Goal: Information Seeking & Learning: Learn about a topic

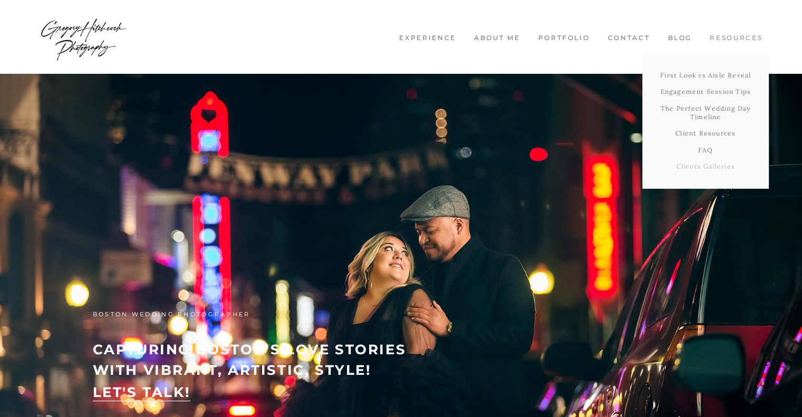
click at [706, 170] on link "Clients Galleries" at bounding box center [705, 166] width 126 height 17
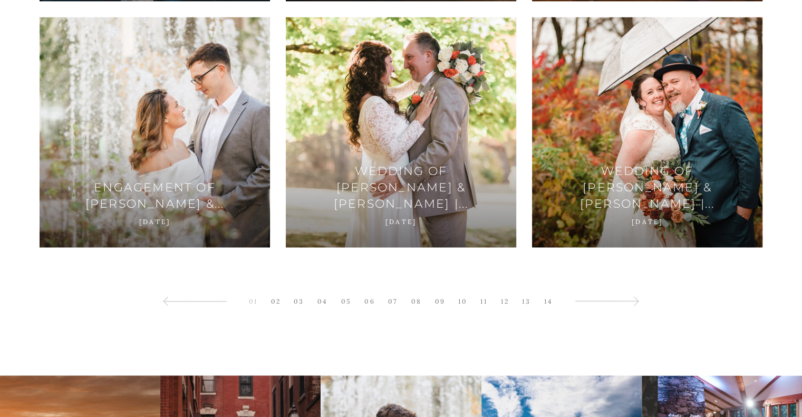
scroll to position [1876, 0]
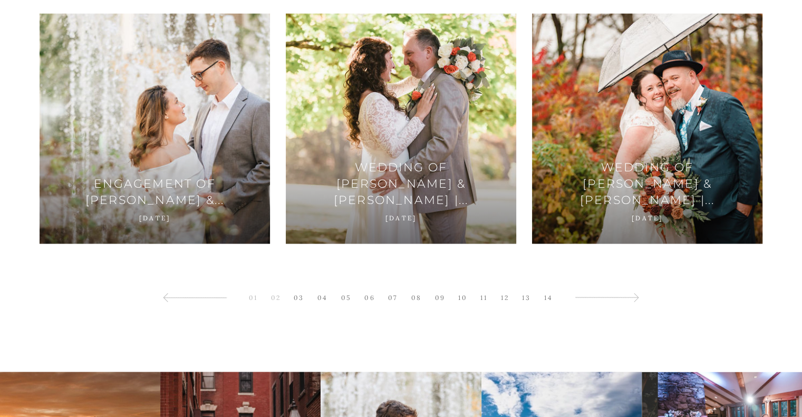
click at [280, 297] on link "02" at bounding box center [276, 297] width 21 height 14
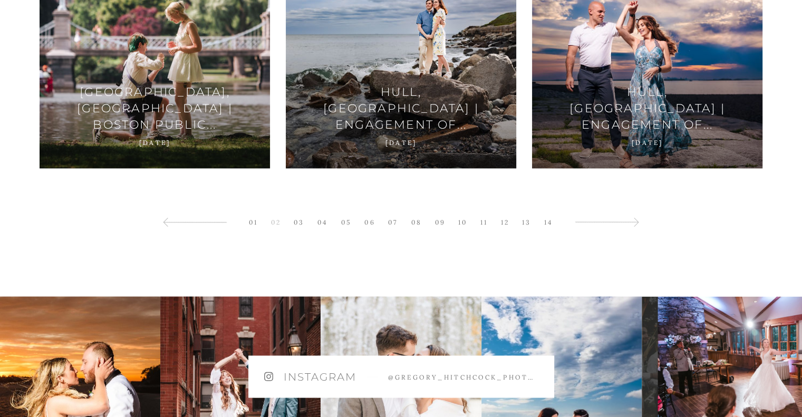
scroll to position [1995, 0]
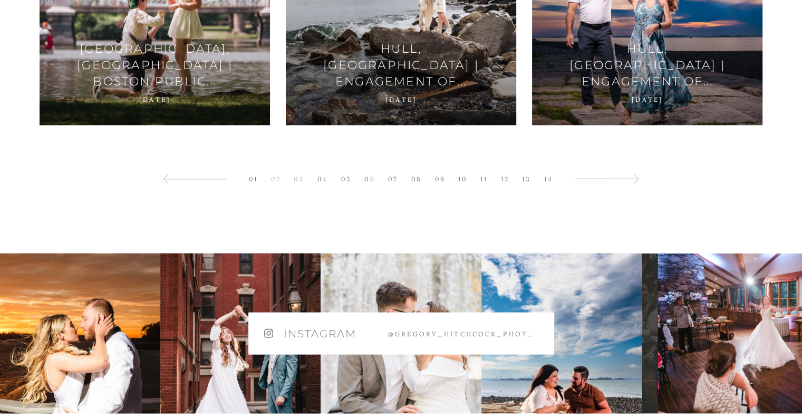
click at [300, 182] on link "03" at bounding box center [298, 178] width 21 height 14
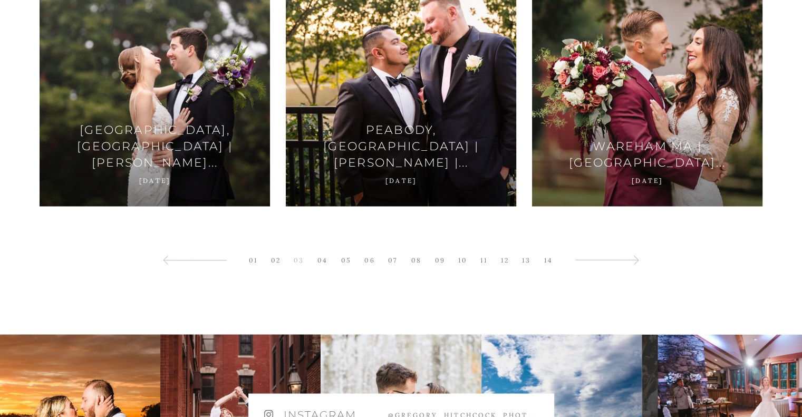
scroll to position [1916, 0]
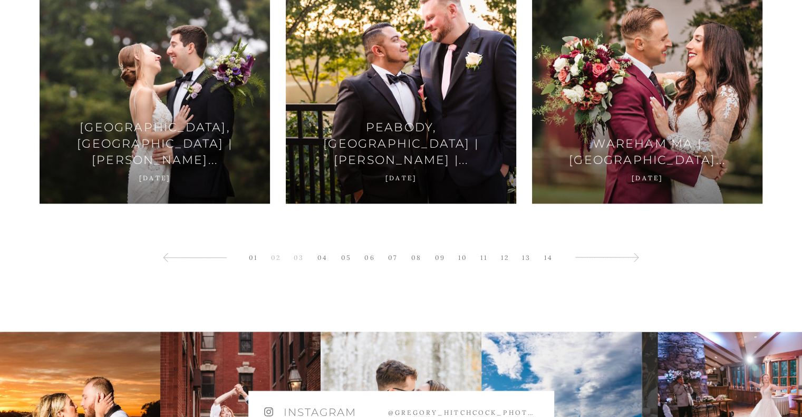
click at [272, 258] on link "02" at bounding box center [276, 257] width 21 height 14
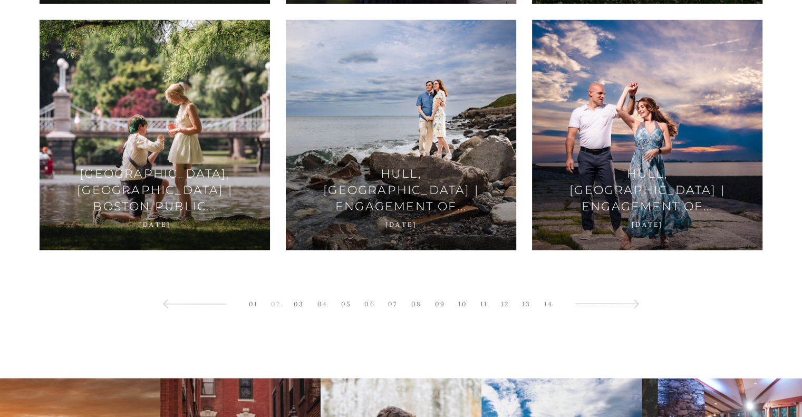
scroll to position [1889, 0]
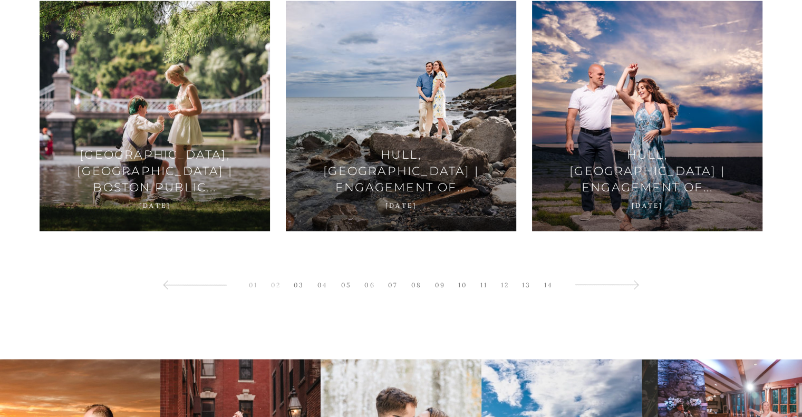
click at [256, 283] on link "01" at bounding box center [252, 284] width 19 height 14
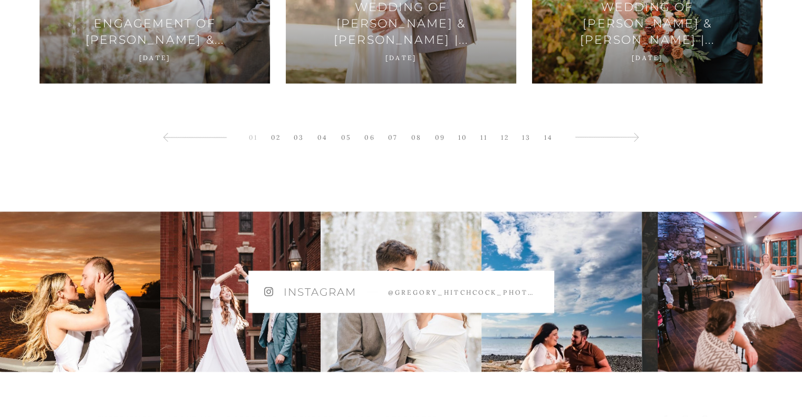
scroll to position [1973, 0]
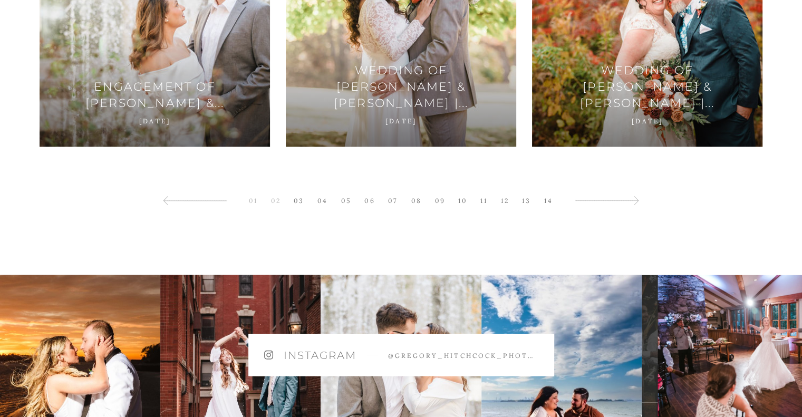
click at [277, 202] on link "02" at bounding box center [276, 200] width 21 height 14
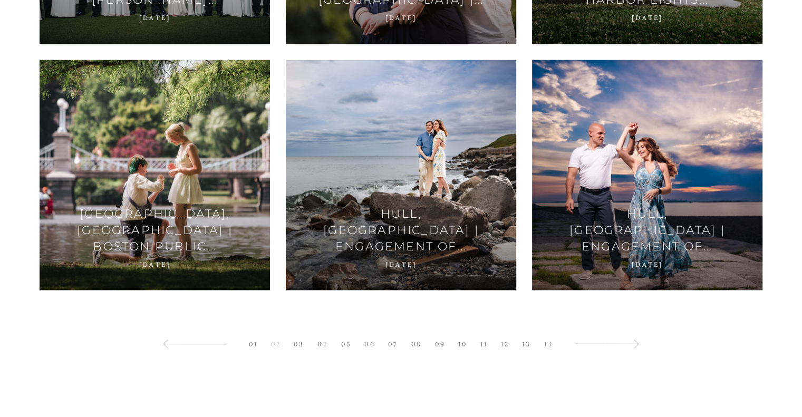
scroll to position [1832, 0]
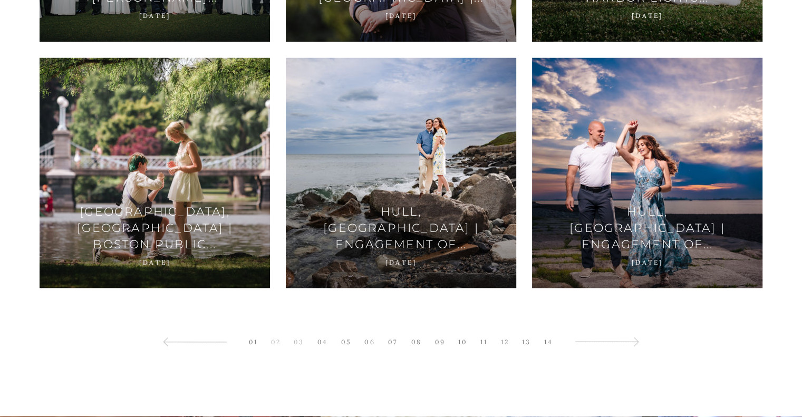
click at [299, 345] on link "03" at bounding box center [298, 341] width 21 height 14
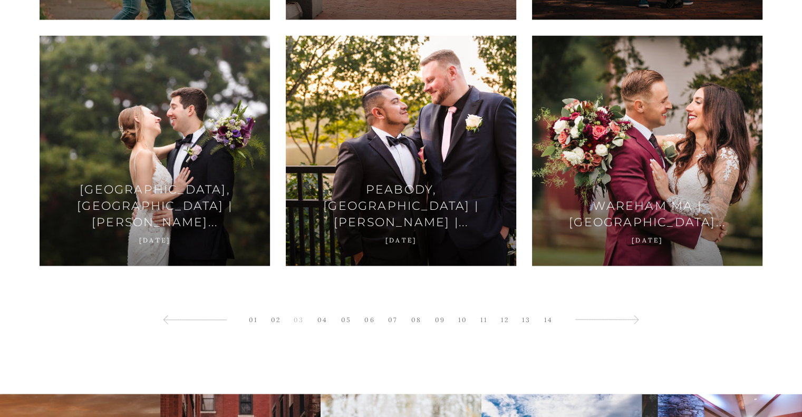
scroll to position [2143, 0]
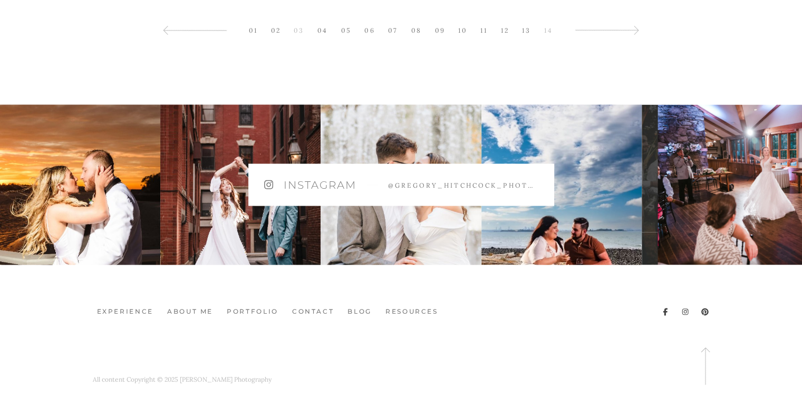
click at [548, 29] on link "14" at bounding box center [548, 30] width 19 height 14
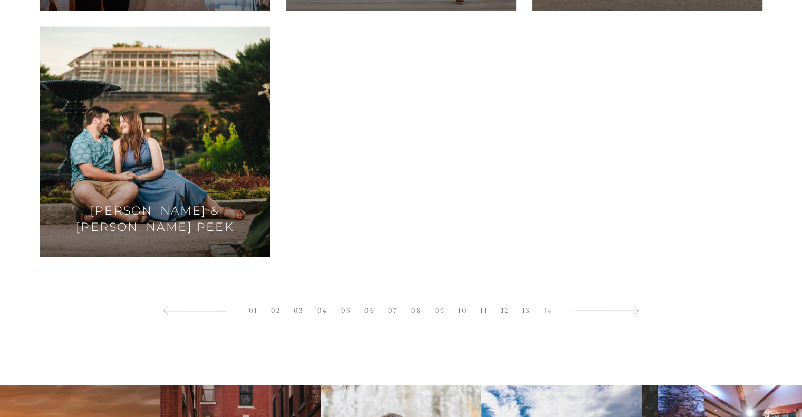
scroll to position [1649, 0]
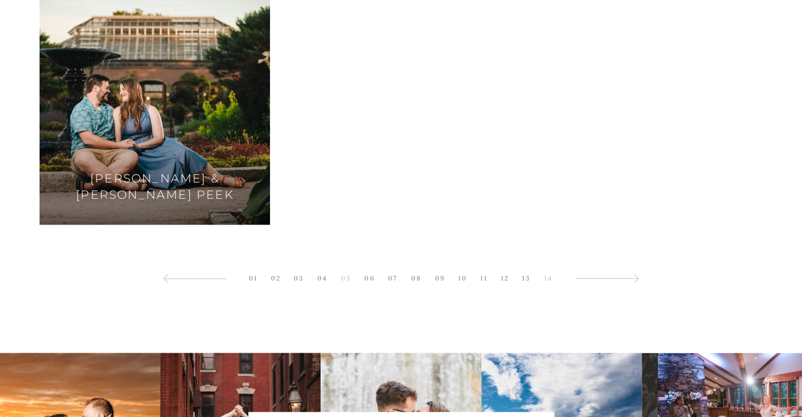
click at [347, 280] on link "05" at bounding box center [346, 278] width 21 height 14
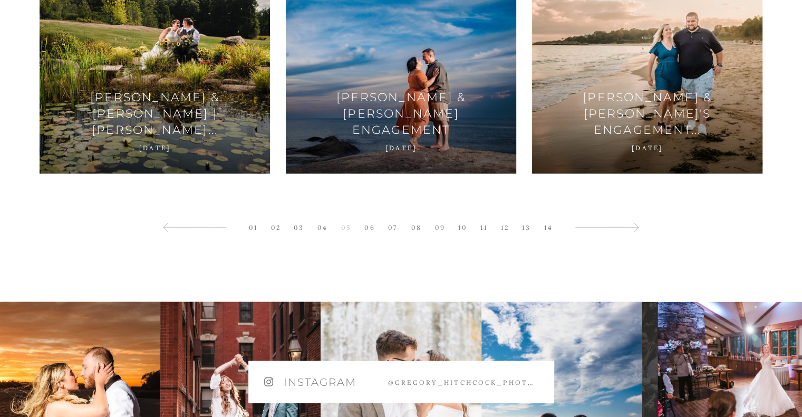
scroll to position [1949, 0]
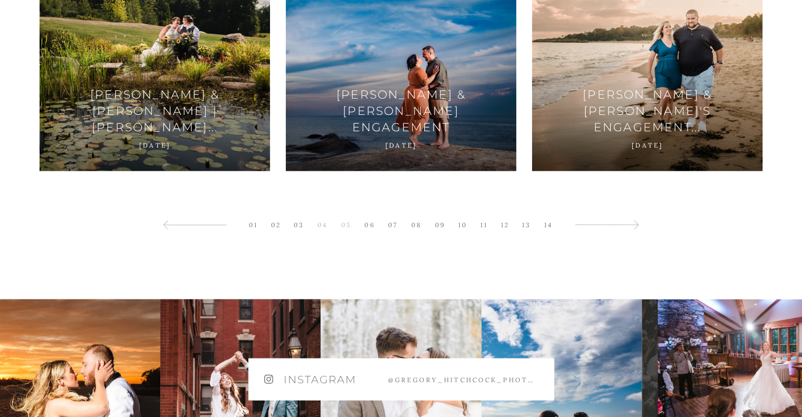
click at [320, 223] on link "04" at bounding box center [322, 224] width 21 height 14
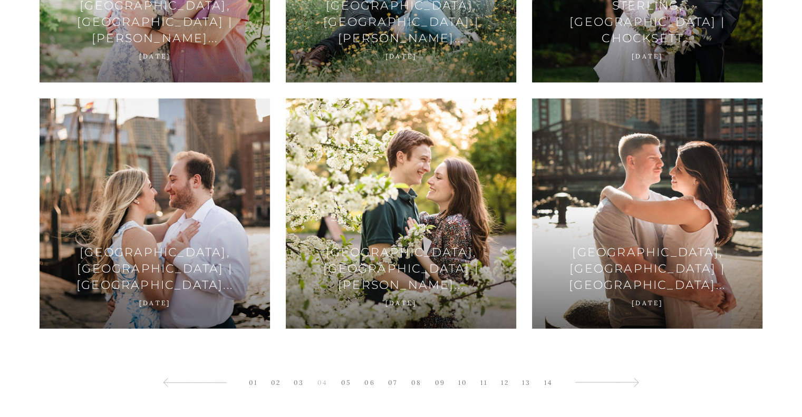
scroll to position [1794, 0]
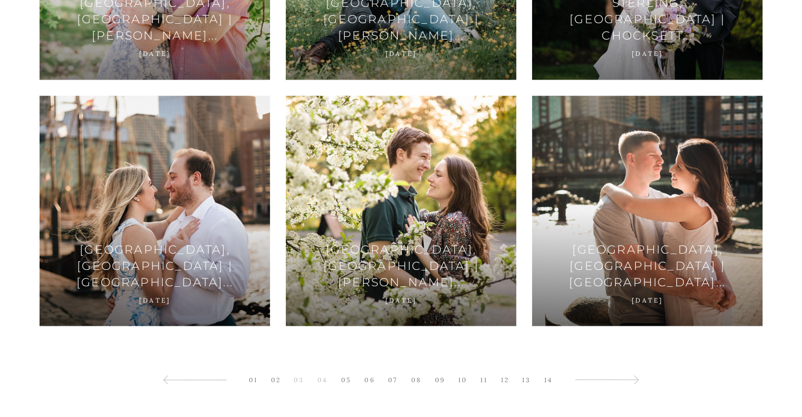
click at [303, 377] on link "03" at bounding box center [298, 379] width 21 height 14
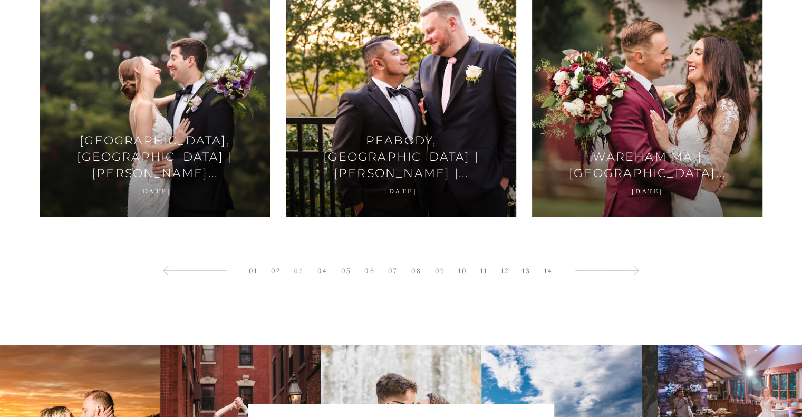
scroll to position [1906, 0]
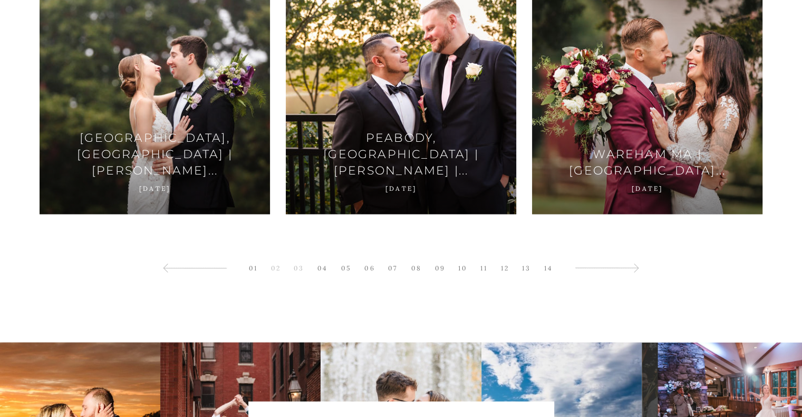
click at [276, 265] on link "02" at bounding box center [276, 267] width 21 height 14
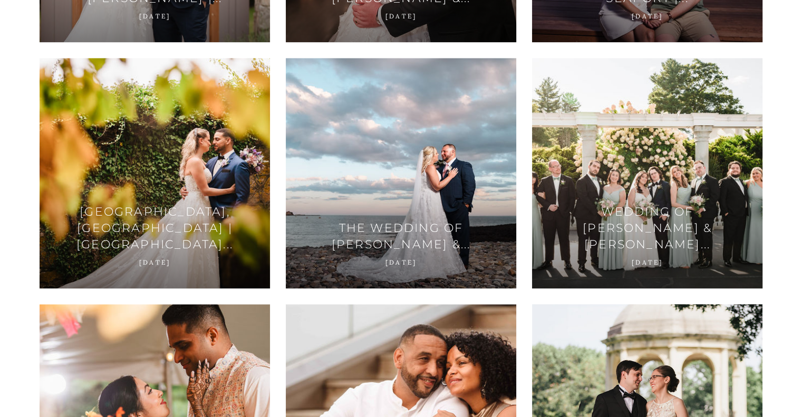
scroll to position [836, 0]
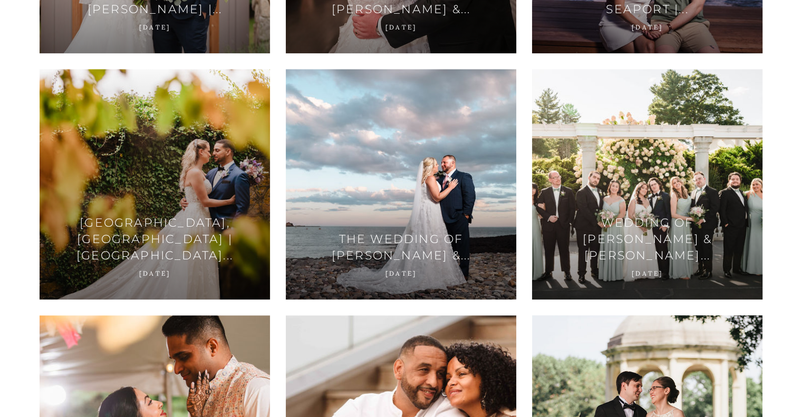
click at [205, 172] on div at bounding box center [155, 184] width 230 height 230
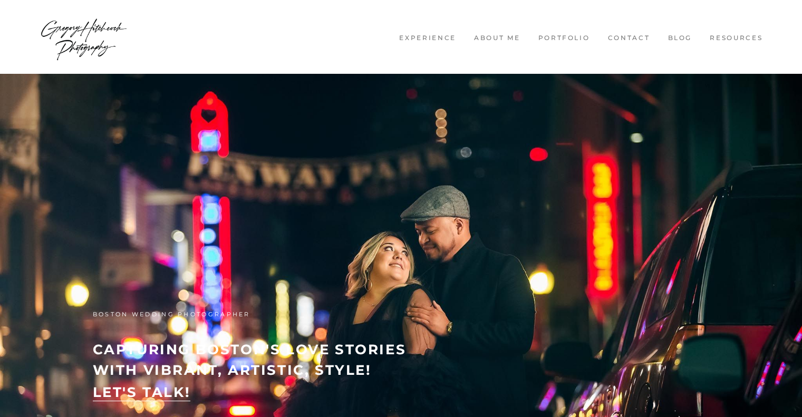
click at [682, 38] on link "Blog" at bounding box center [679, 38] width 37 height 9
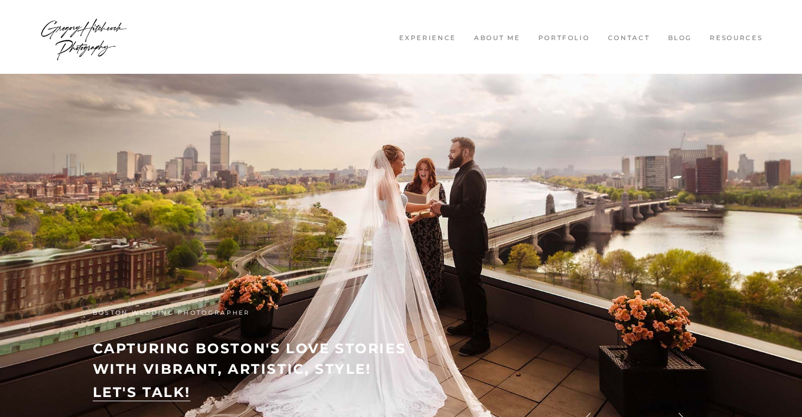
click at [682, 38] on link "Blog" at bounding box center [679, 38] width 37 height 9
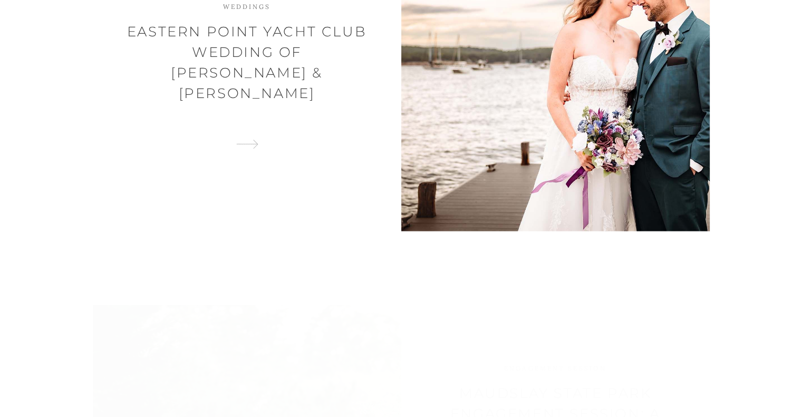
scroll to position [2192, 0]
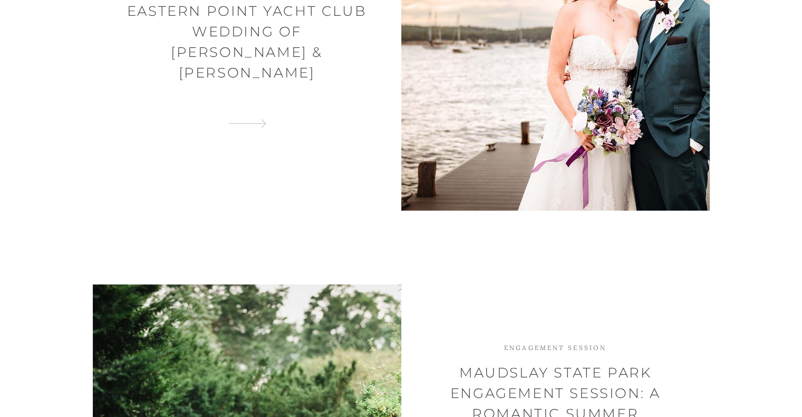
click at [616, 31] on div at bounding box center [555, 57] width 308 height 308
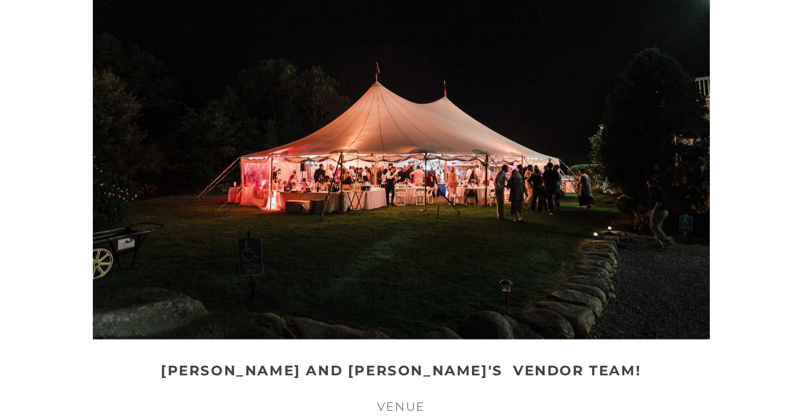
scroll to position [14109, 0]
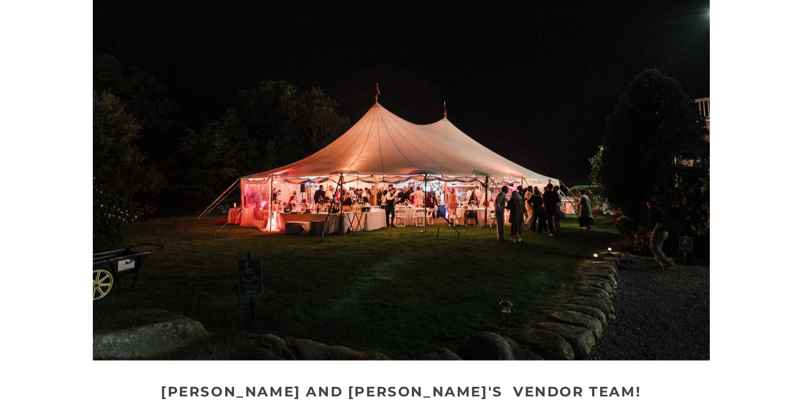
click at [730, 313] on div at bounding box center [401, 154] width 738 height 411
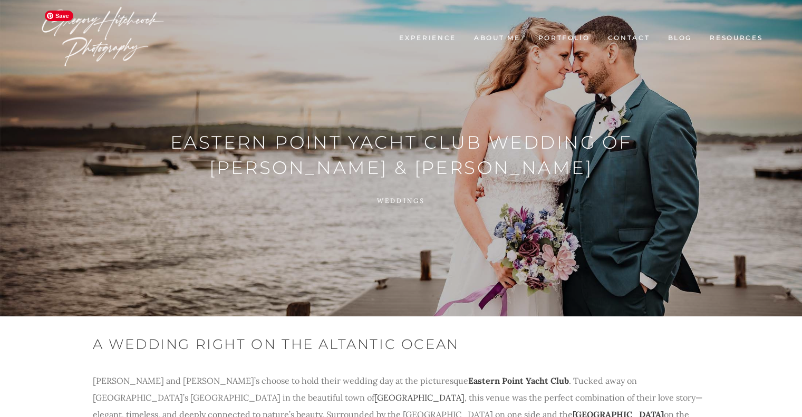
click at [118, 22] on img at bounding box center [103, 36] width 126 height 63
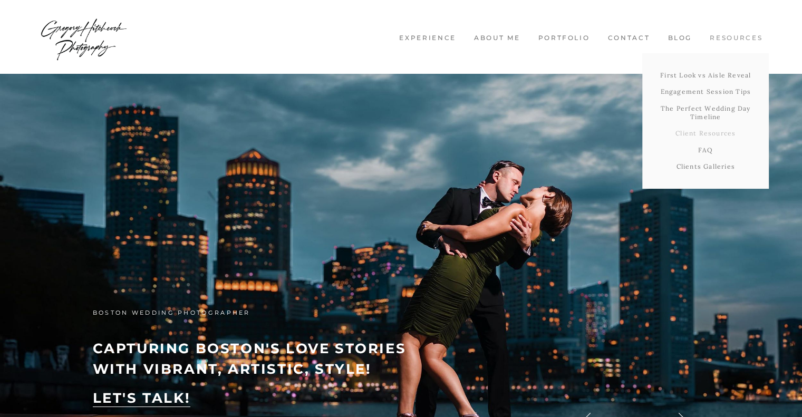
click at [696, 131] on link "Client Resources" at bounding box center [705, 133] width 126 height 17
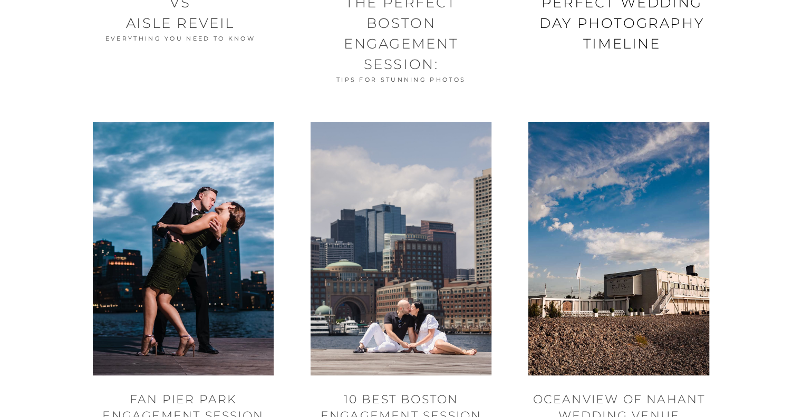
scroll to position [369, 0]
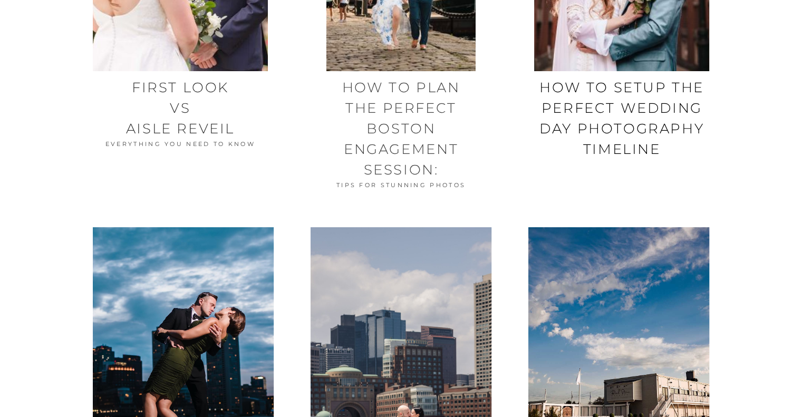
drag, startPoint x: 409, startPoint y: 101, endPoint x: 419, endPoint y: 57, distance: 44.9
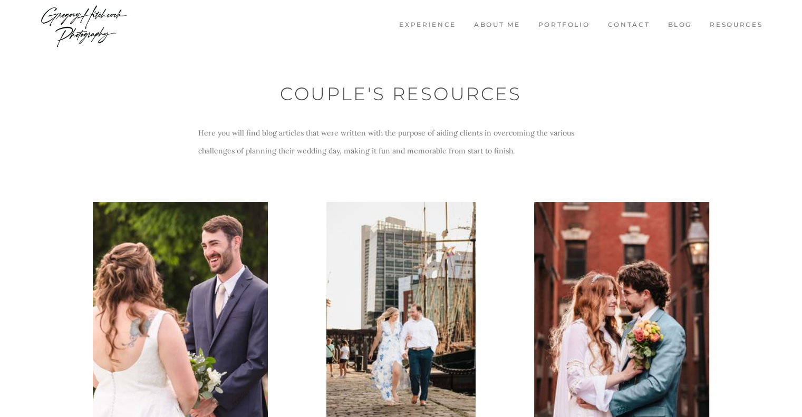
scroll to position [0, 0]
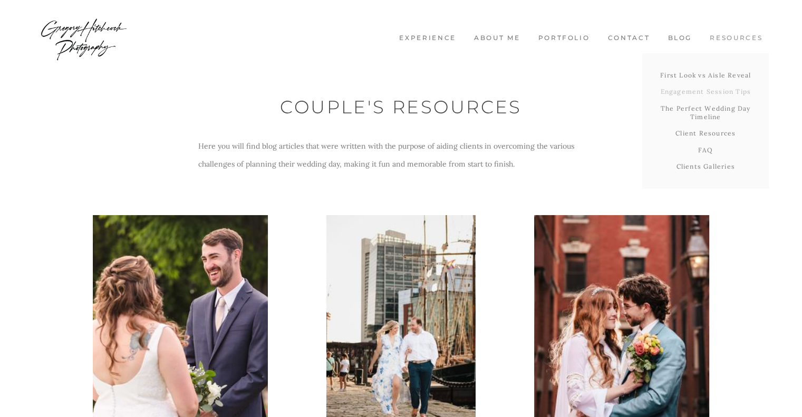
click at [703, 93] on link "Engagement Session Tips" at bounding box center [705, 91] width 126 height 17
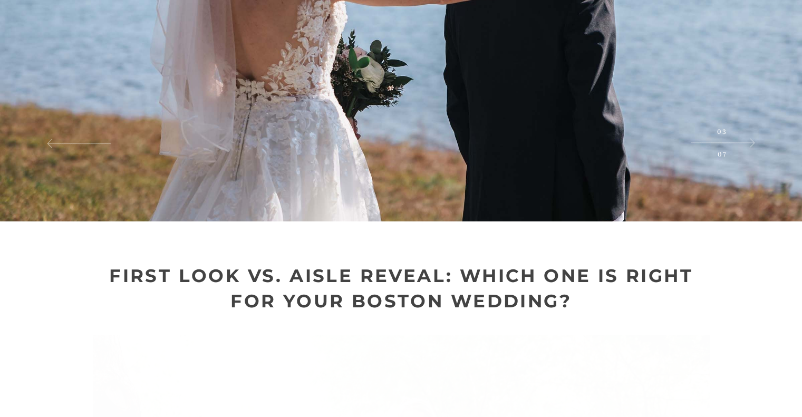
scroll to position [264, 0]
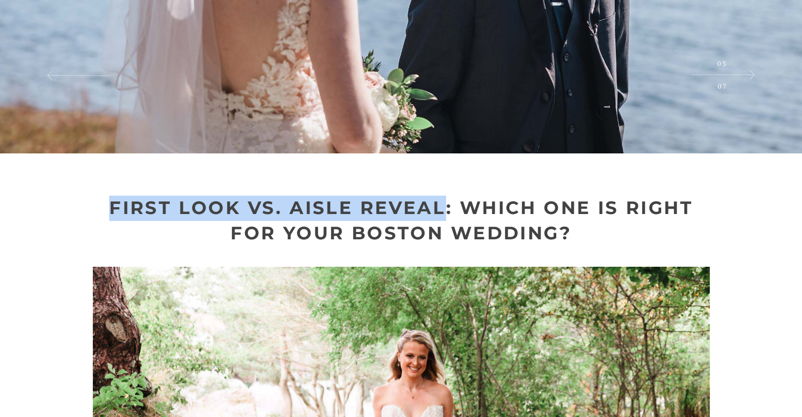
drag, startPoint x: 112, startPoint y: 204, endPoint x: 442, endPoint y: 207, distance: 330.4
click at [442, 207] on strong "First Look vs. Aisle Reveal: Which One Is Right for Your Boston Wedding?" at bounding box center [404, 220] width 590 height 47
copy strong "First Look vs. Aisle Reveal"
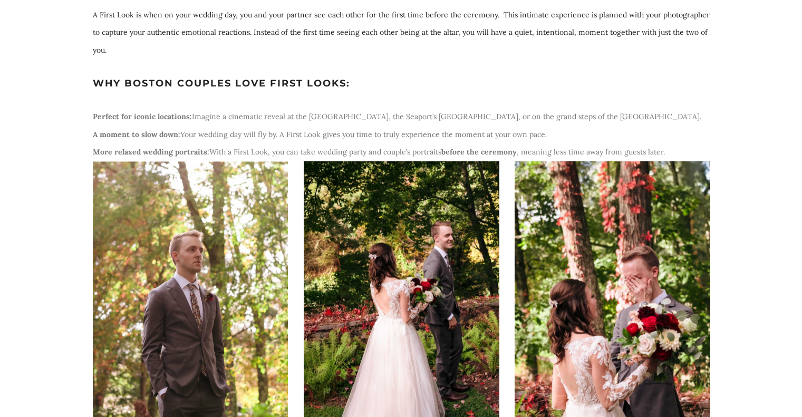
scroll to position [1686, 0]
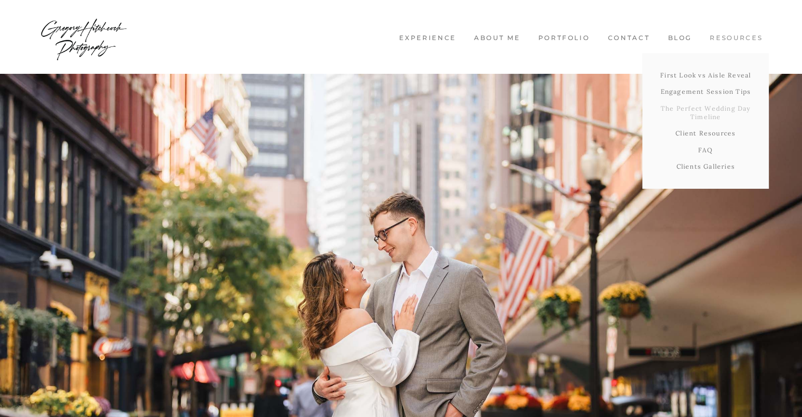
click at [703, 115] on link "The Perfect Wedding Day Timeline" at bounding box center [705, 112] width 126 height 25
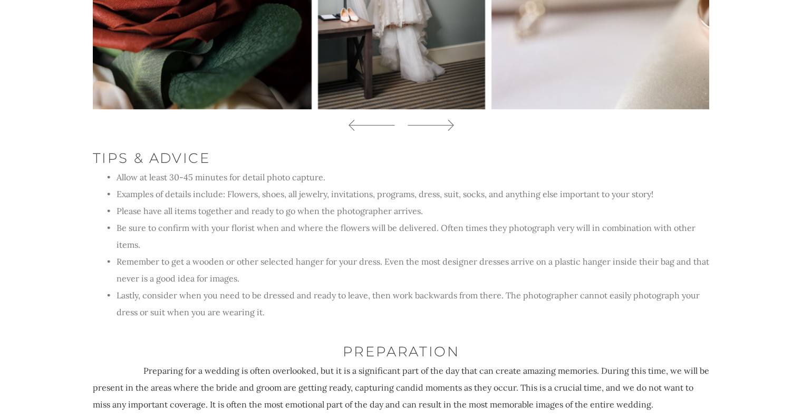
scroll to position [1054, 0]
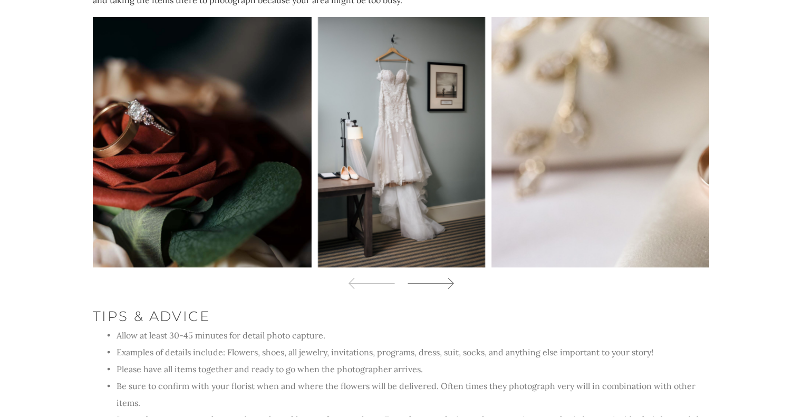
click at [428, 276] on icon at bounding box center [429, 284] width 47 height 16
